Goal: Ask a question

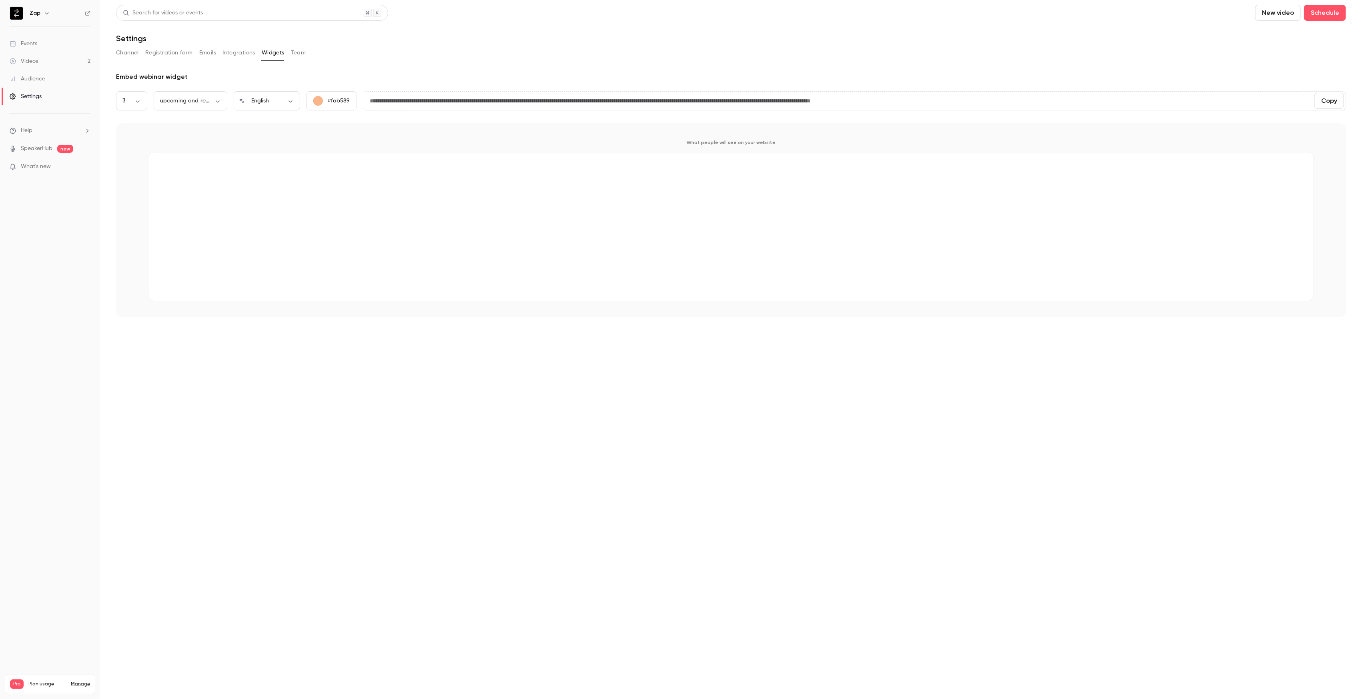
click at [30, 132] on span "Help" at bounding box center [27, 130] width 12 height 8
click at [136, 123] on link "Talk to us" at bounding box center [148, 121] width 88 height 21
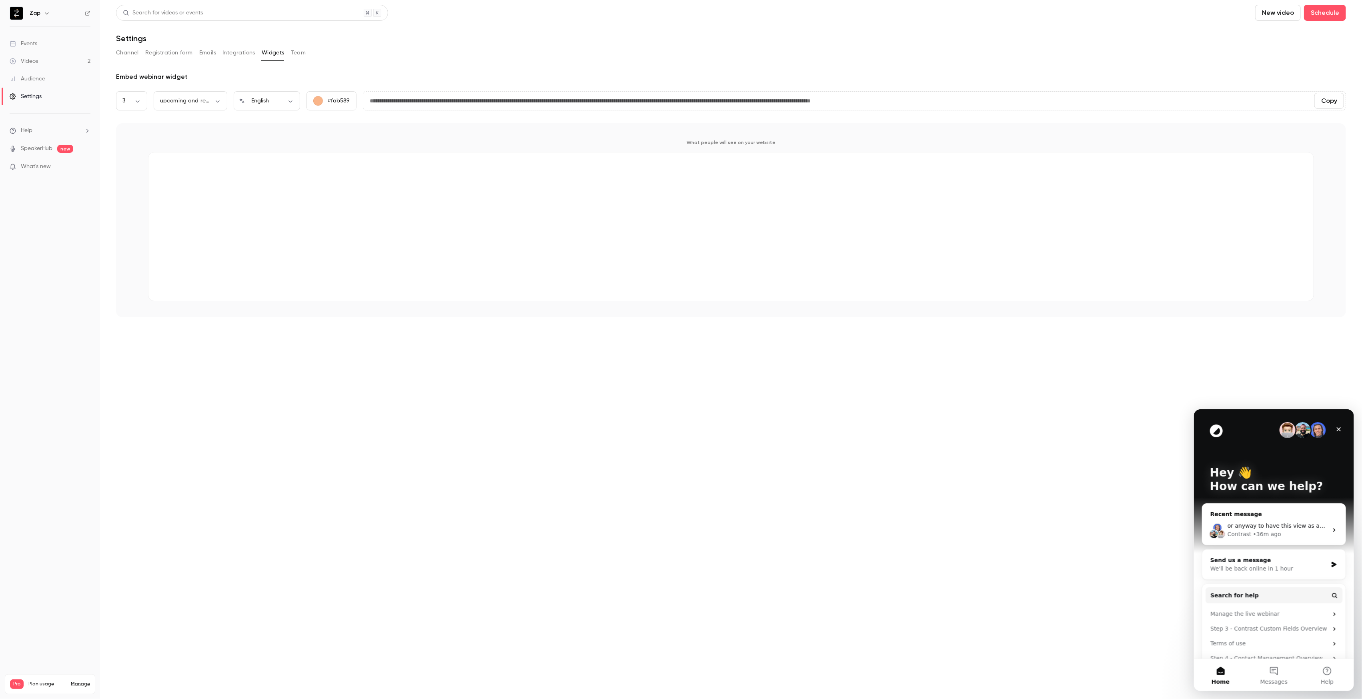
click at [1281, 530] on div "Contrast • 36m ago" at bounding box center [1277, 534] width 100 height 8
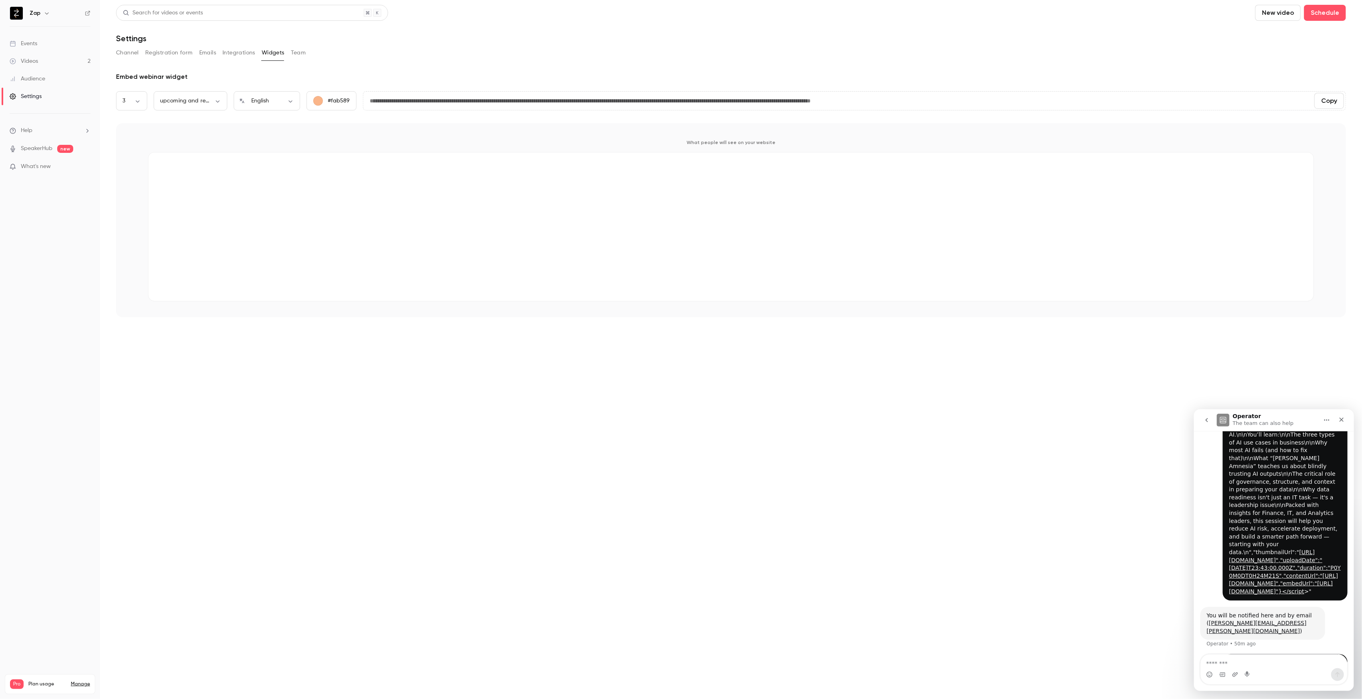
scroll to position [387, 0]
click at [1245, 659] on textarea "Message…" at bounding box center [1273, 661] width 146 height 14
type textarea "**********"
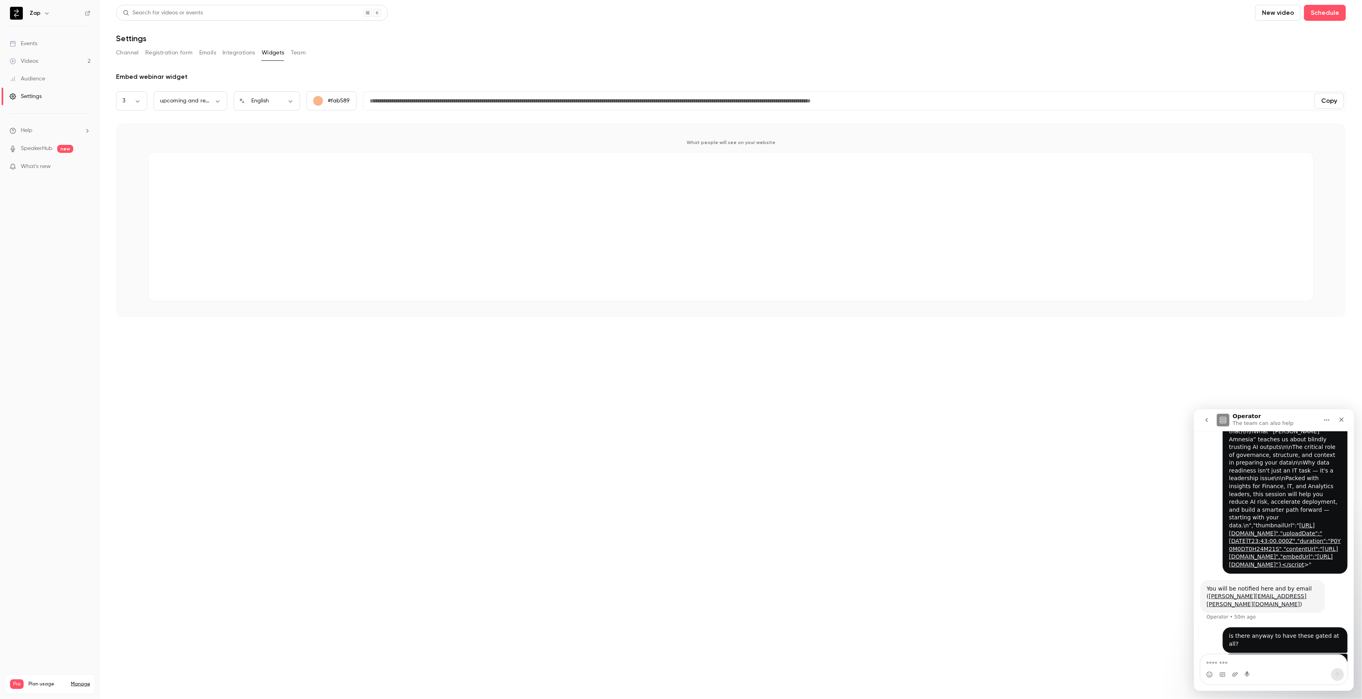
click at [301, 53] on button "Team" at bounding box center [298, 52] width 15 height 13
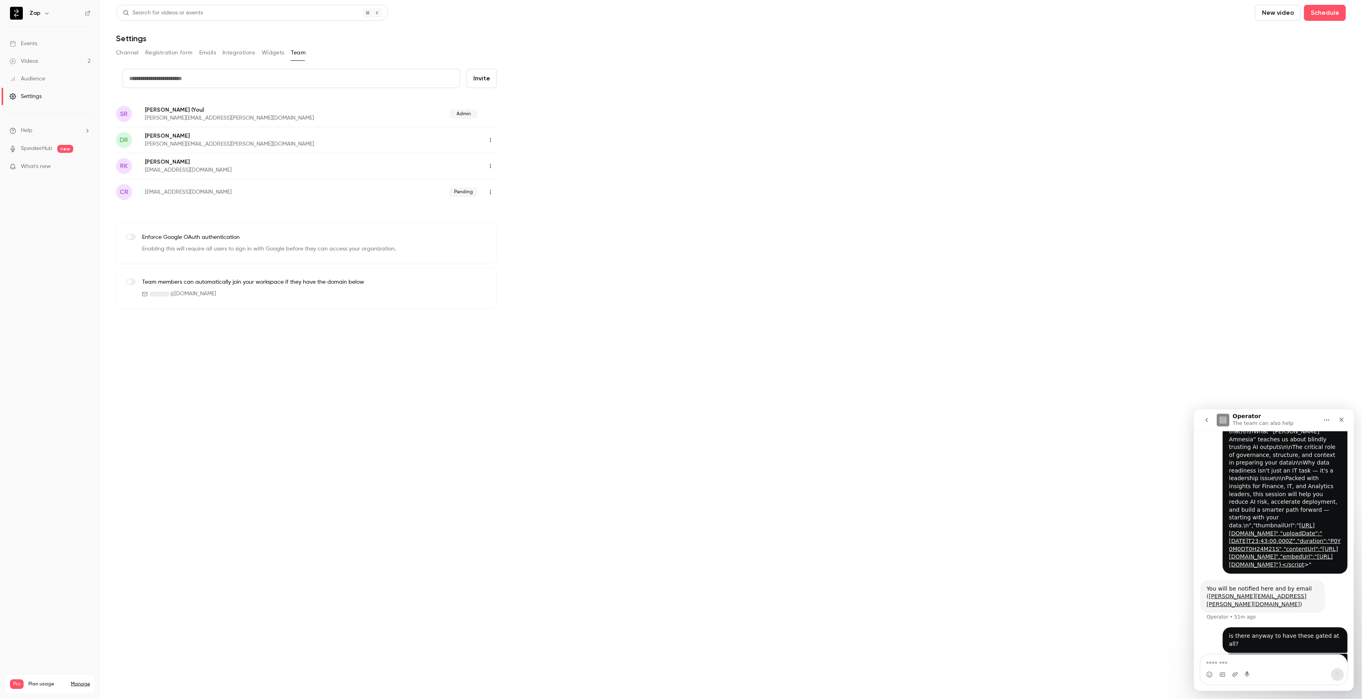
click at [132, 54] on button "Channel" at bounding box center [127, 52] width 23 height 13
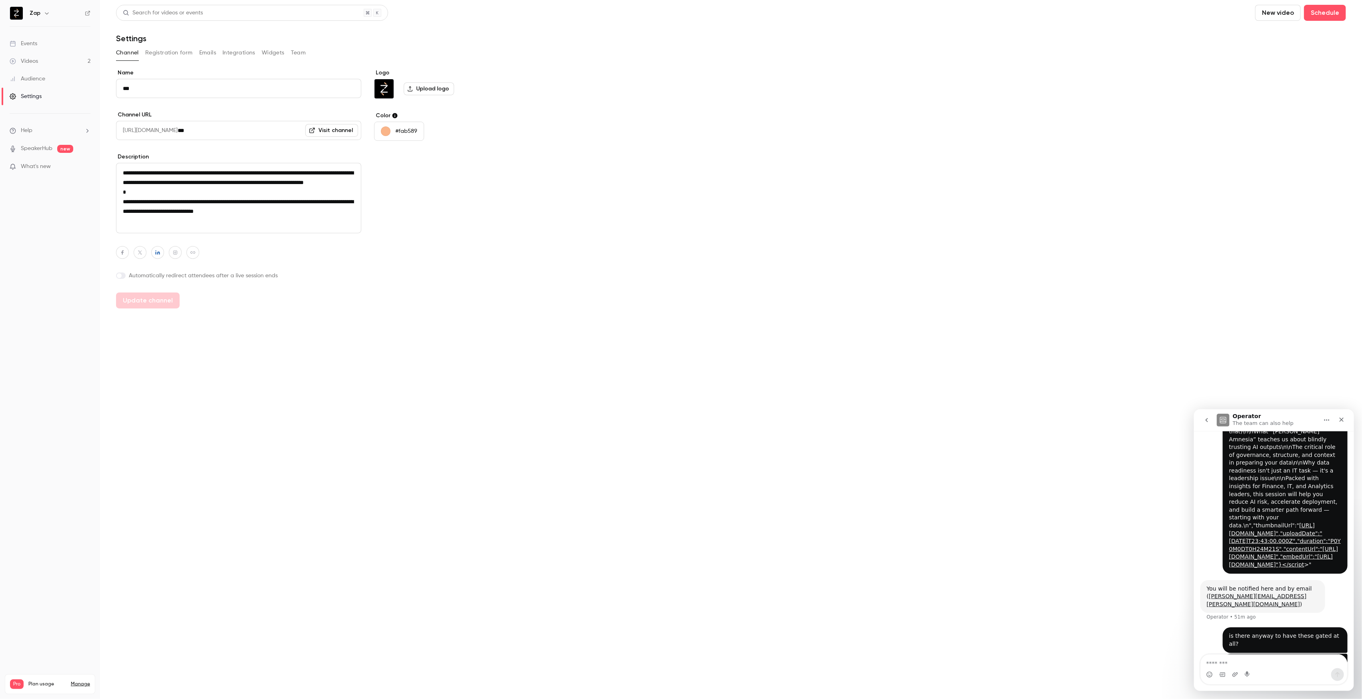
click at [166, 54] on button "Registration form" at bounding box center [169, 52] width 48 height 13
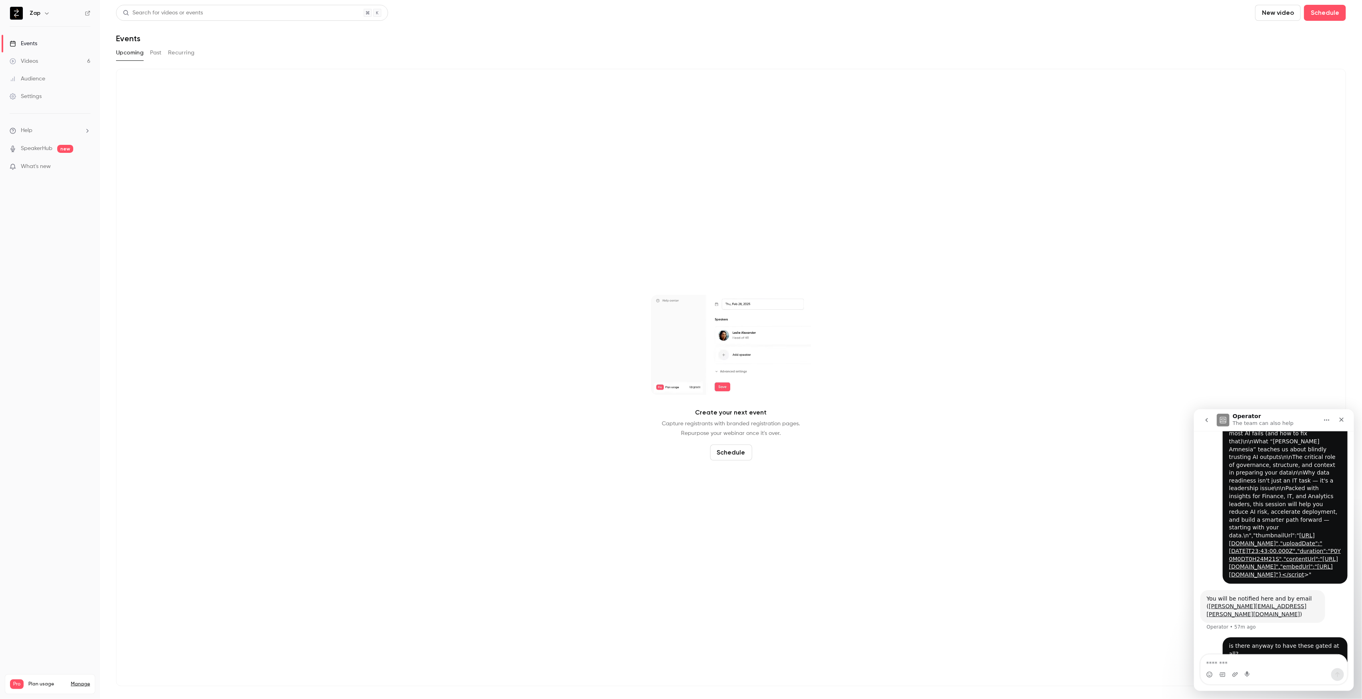
scroll to position [413, 0]
